Goal: Communication & Community: Answer question/provide support

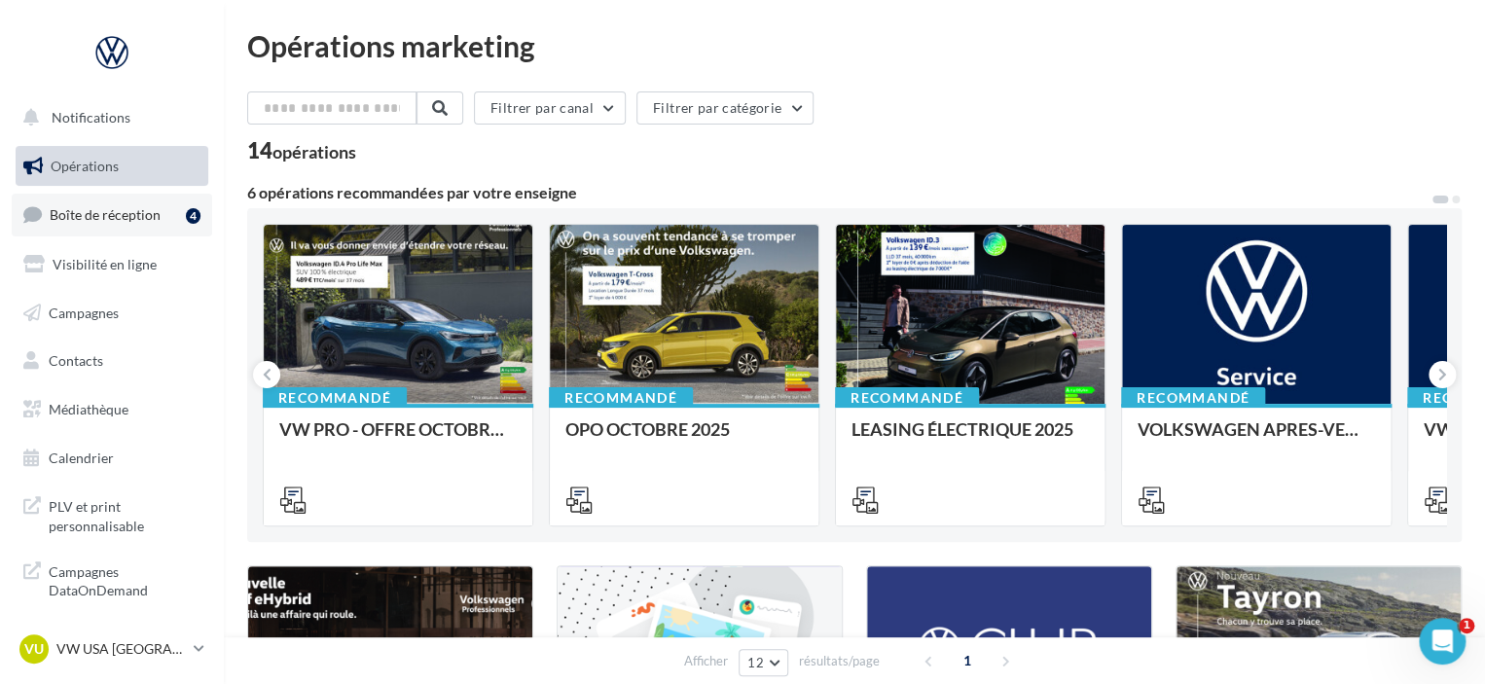
click at [99, 219] on span "Boîte de réception" at bounding box center [105, 214] width 111 height 17
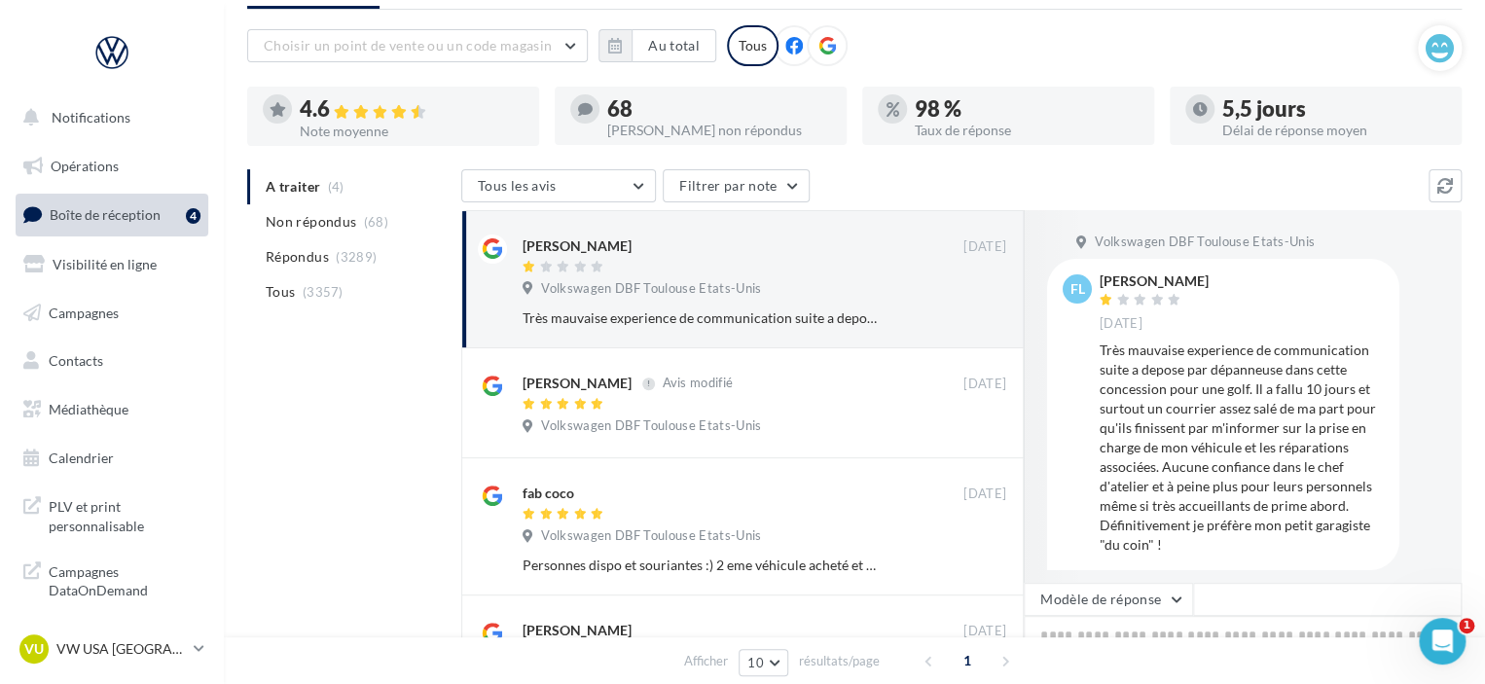
scroll to position [11, 0]
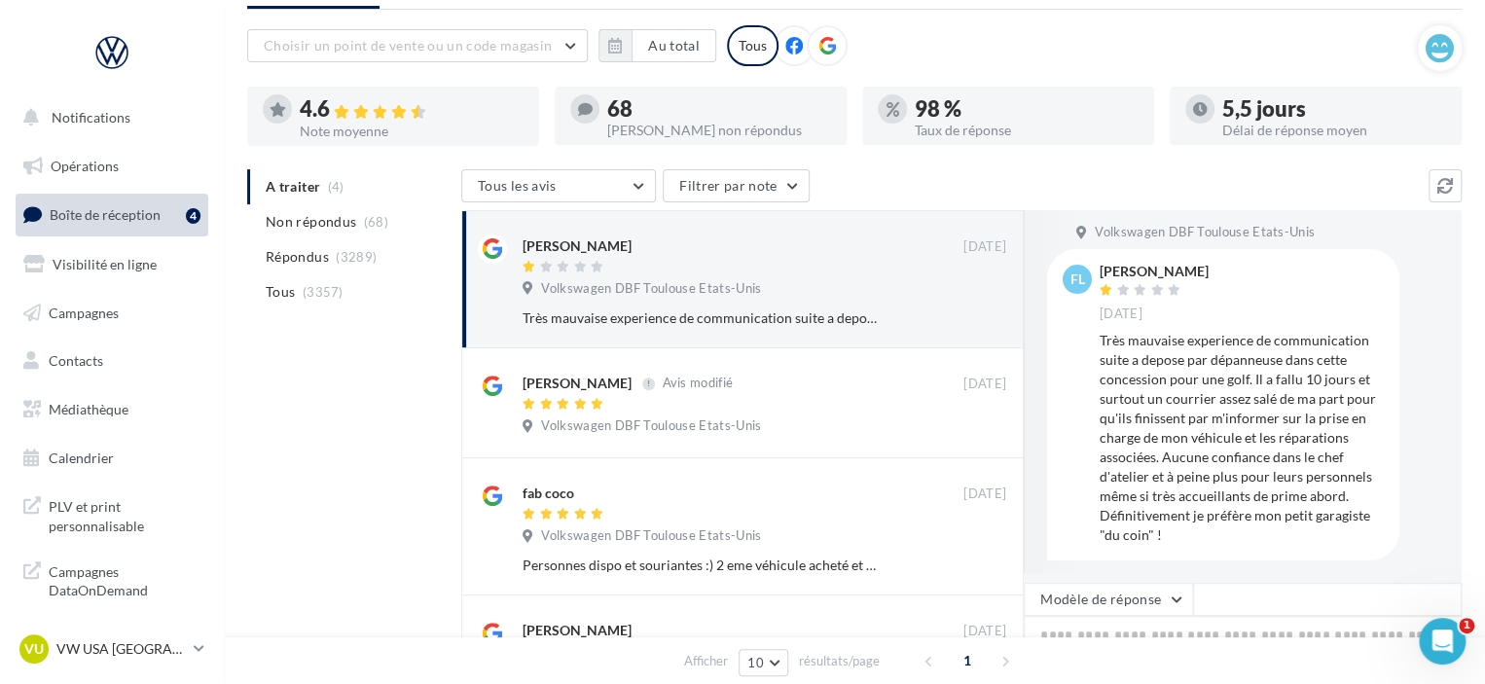
drag, startPoint x: 1195, startPoint y: 266, endPoint x: 1107, endPoint y: 261, distance: 88.7
click at [1107, 265] on div "[PERSON_NAME] [DATE]" at bounding box center [1242, 293] width 284 height 57
click at [1217, 287] on div "[PERSON_NAME] [DATE]" at bounding box center [1242, 293] width 284 height 57
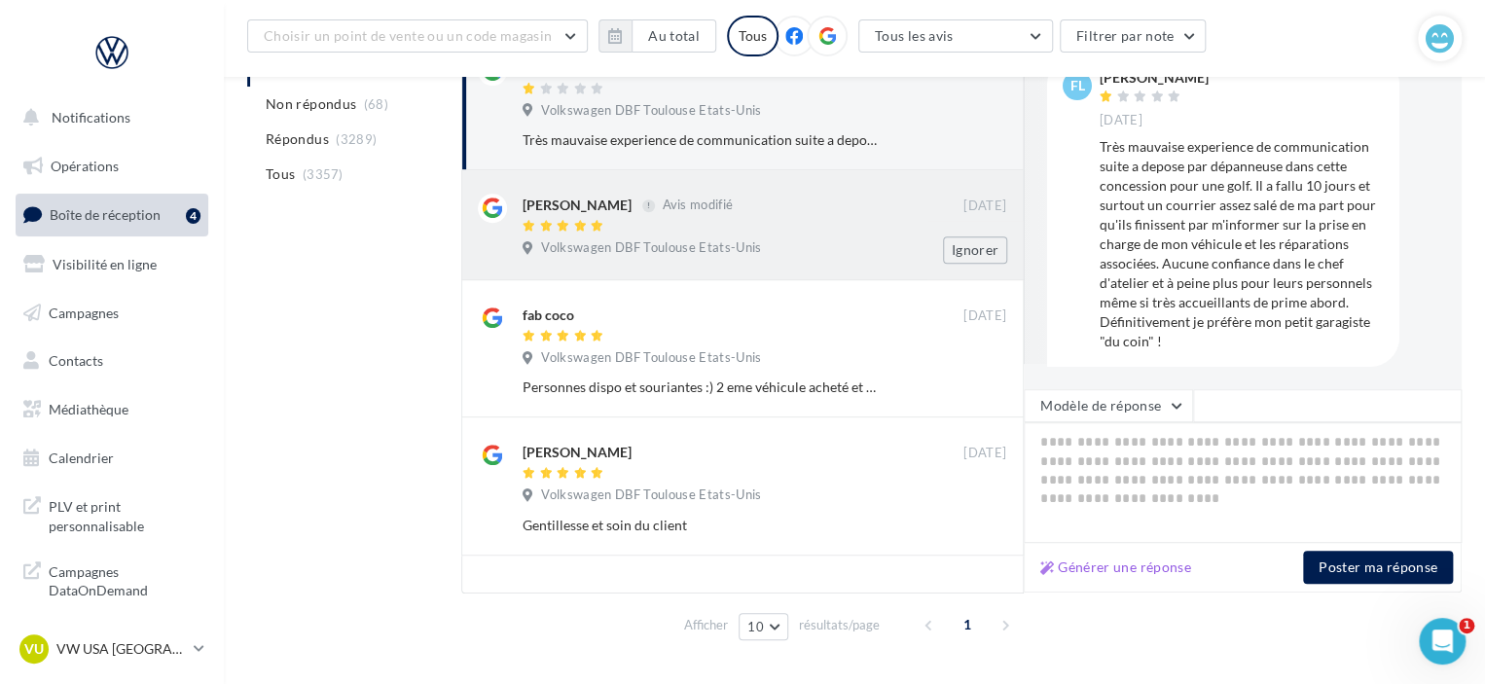
scroll to position [292, 0]
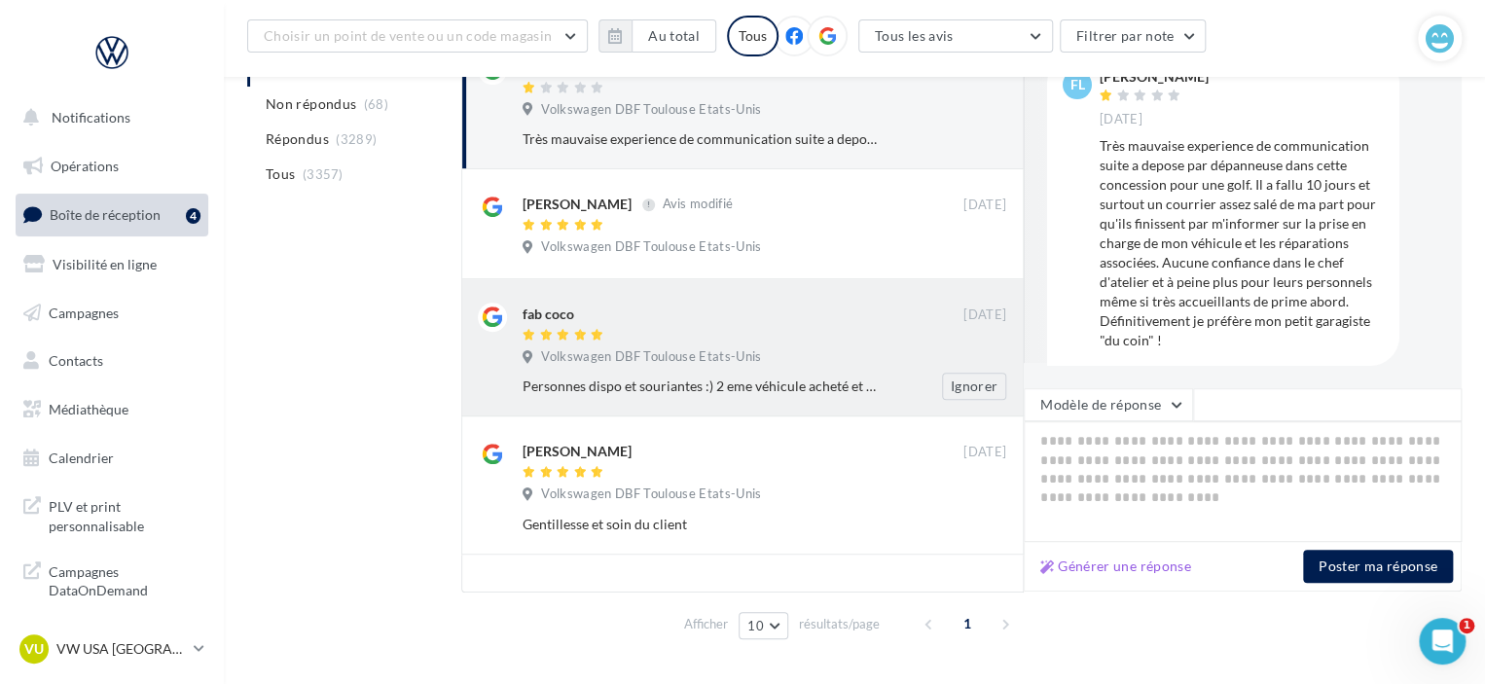
click at [837, 378] on div "Personnes dispo et souriantes :) 2 eme véhicule acheté et entretenu ici, jamais…" at bounding box center [701, 386] width 357 height 19
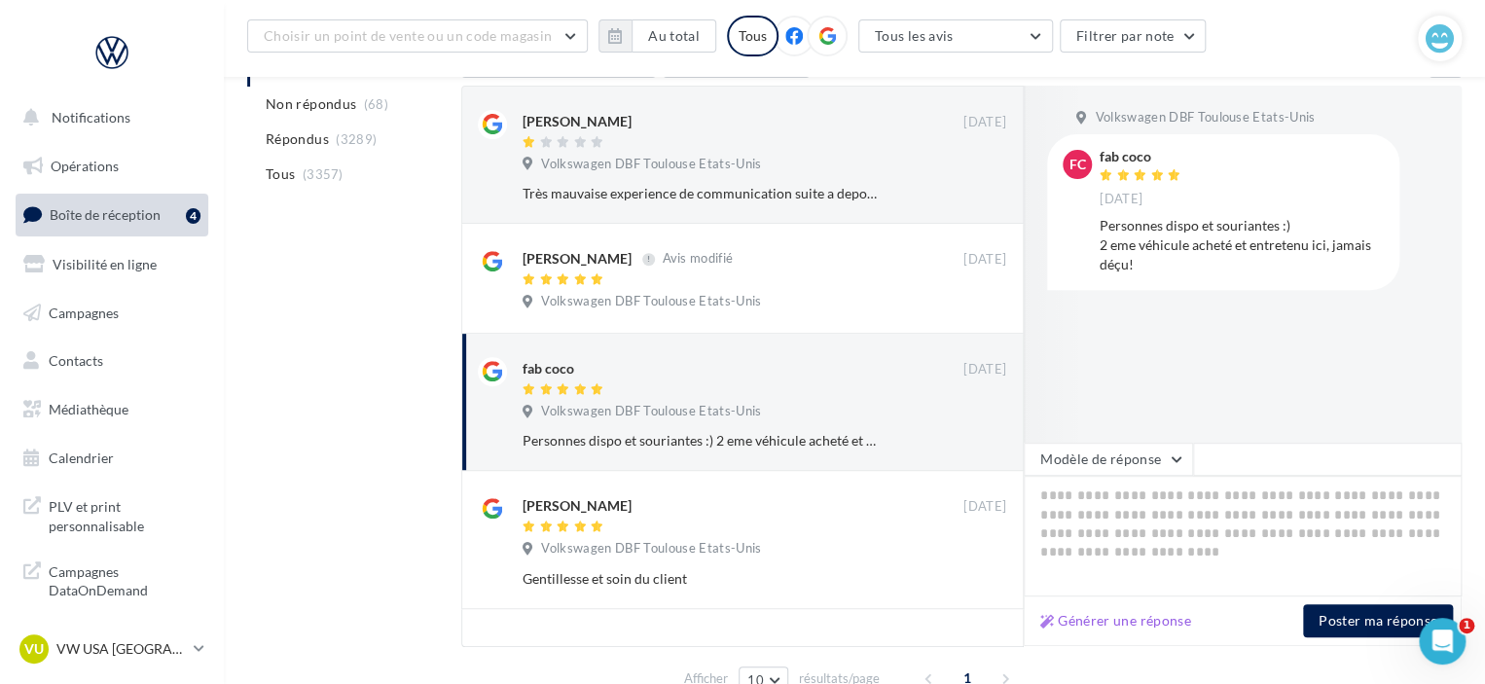
scroll to position [195, 0]
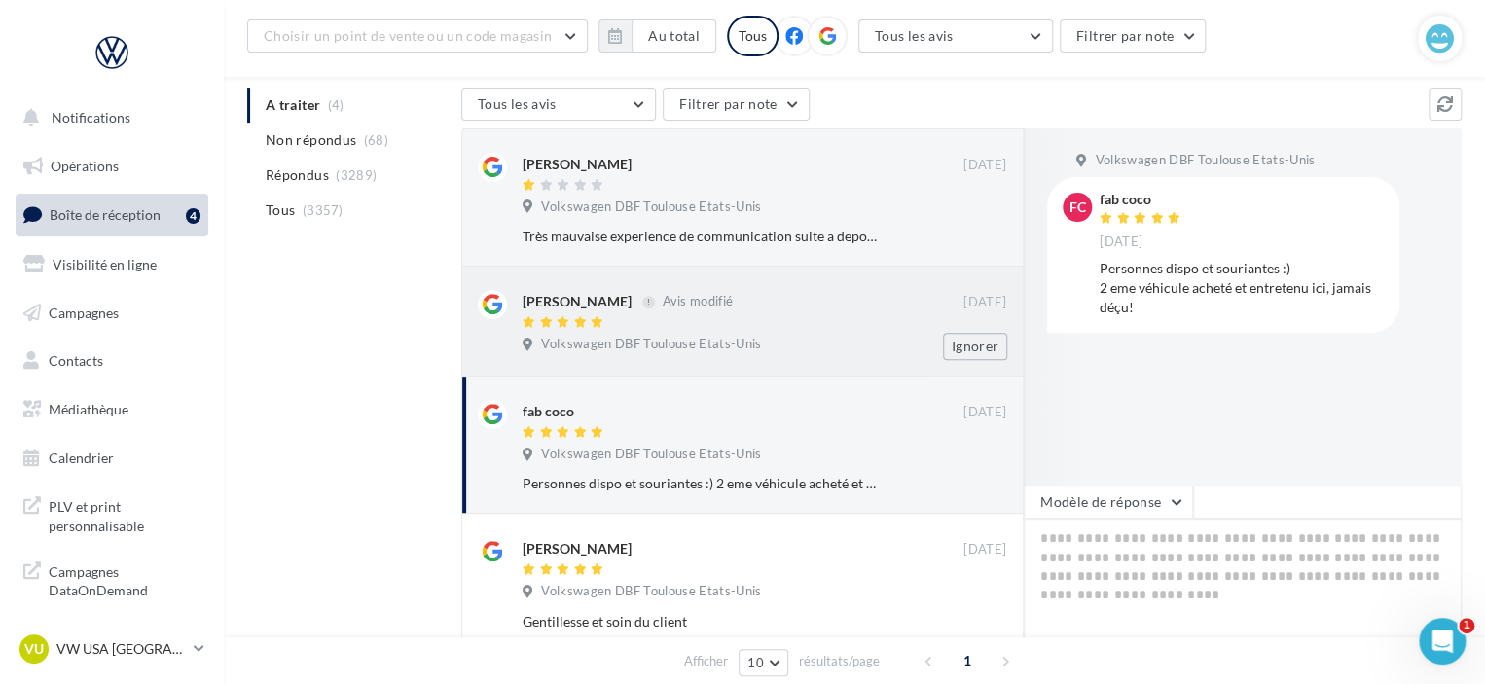
click at [779, 317] on div at bounding box center [743, 323] width 441 height 17
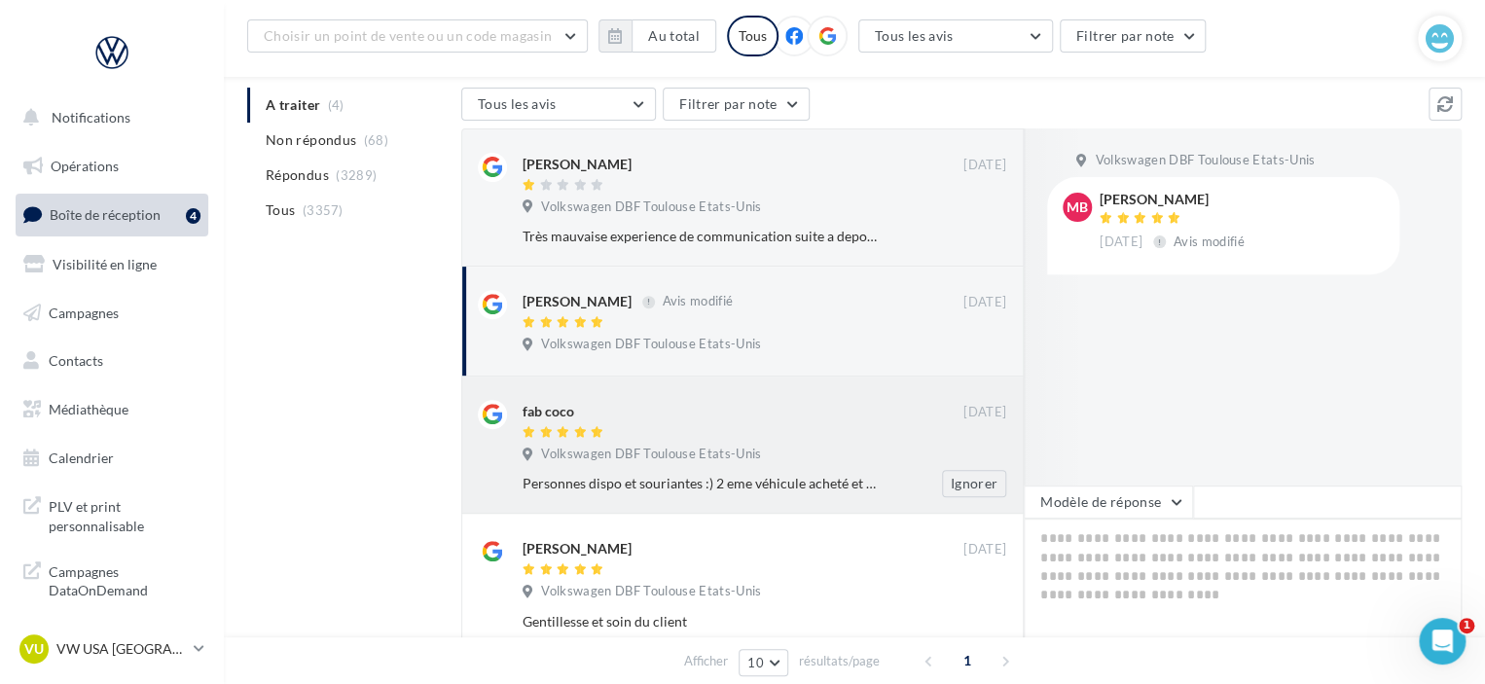
click at [739, 455] on span "Volkswagen DBF Toulouse Etats-Unis" at bounding box center [651, 455] width 220 height 18
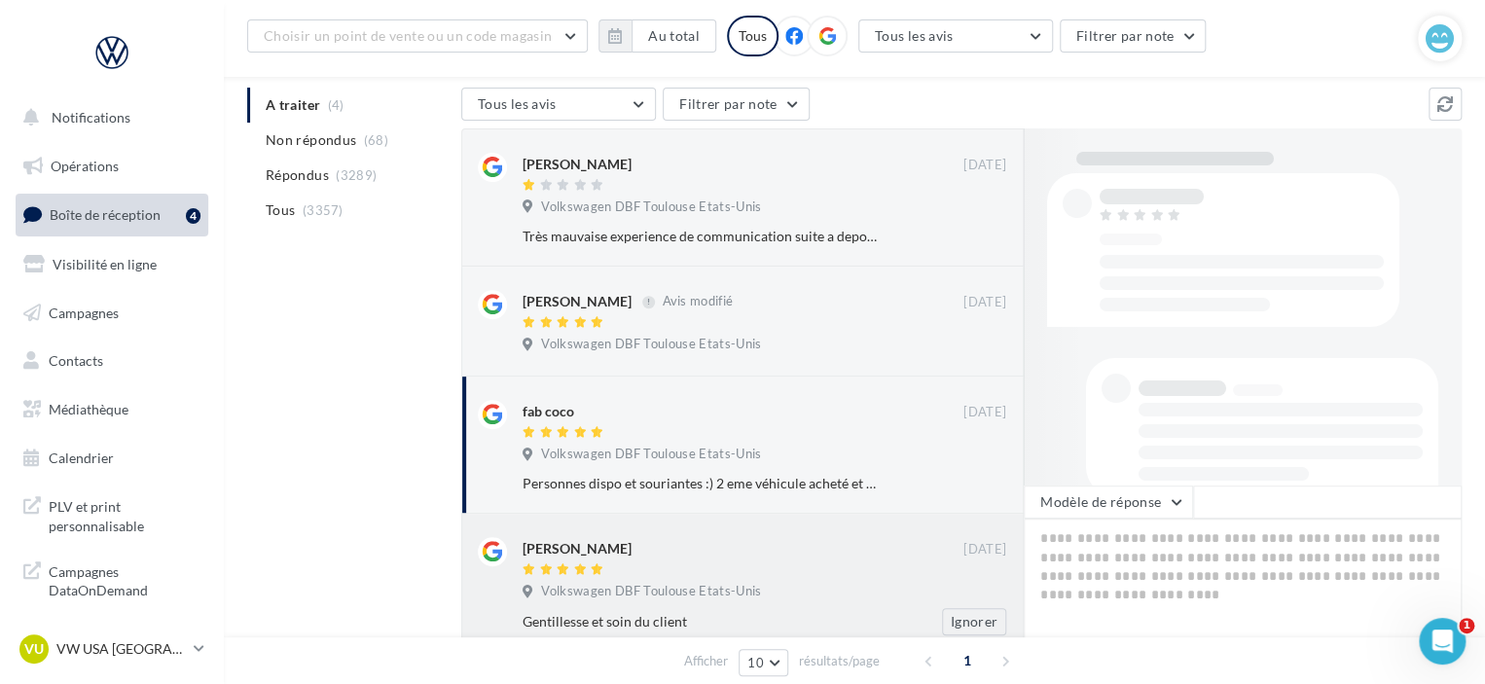
click at [700, 560] on div "[PERSON_NAME]" at bounding box center [743, 557] width 441 height 41
